Goal: Navigation & Orientation: Find specific page/section

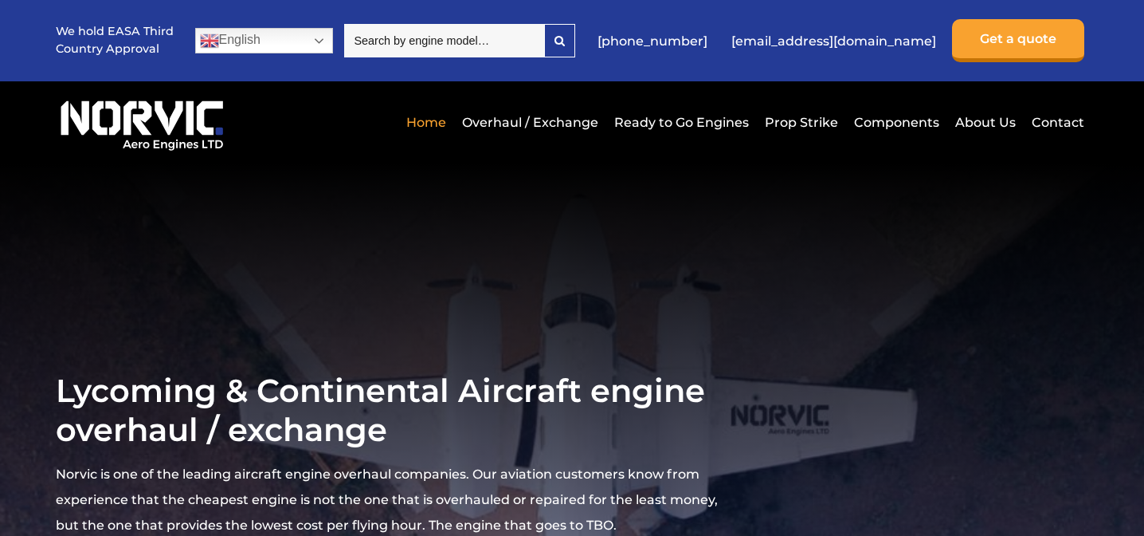
scroll to position [4, 0]
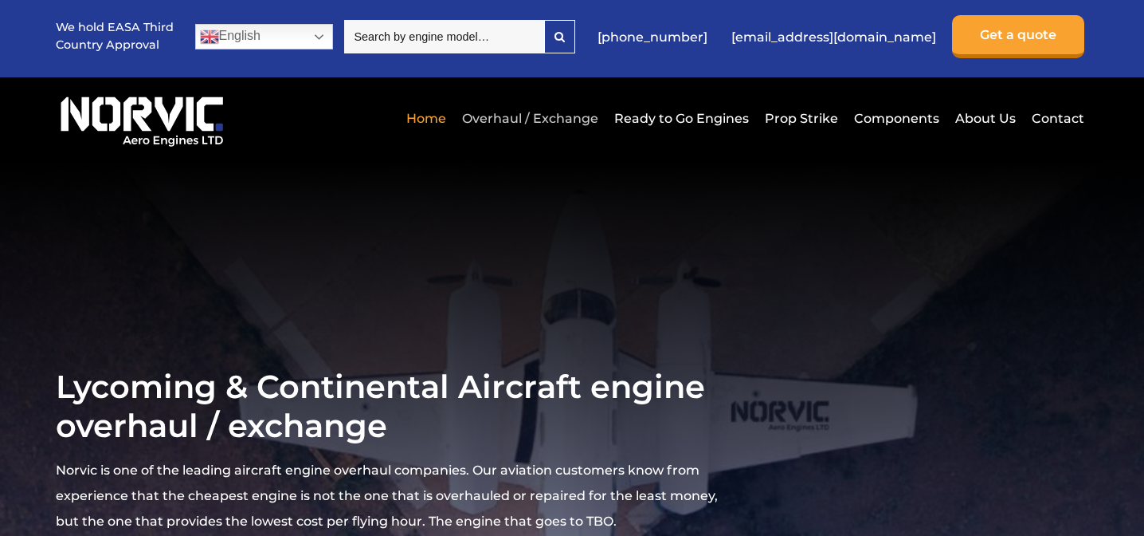
click at [562, 115] on link "Overhaul / Exchange" at bounding box center [530, 118] width 144 height 39
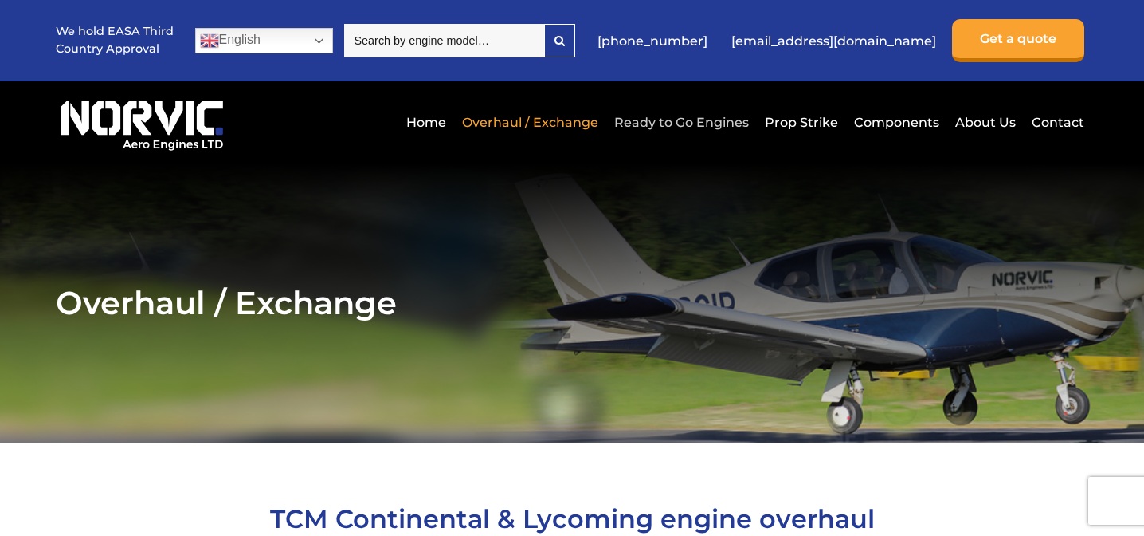
click at [692, 125] on link "Ready to Go Engines" at bounding box center [681, 122] width 143 height 39
